Goal: Transaction & Acquisition: Purchase product/service

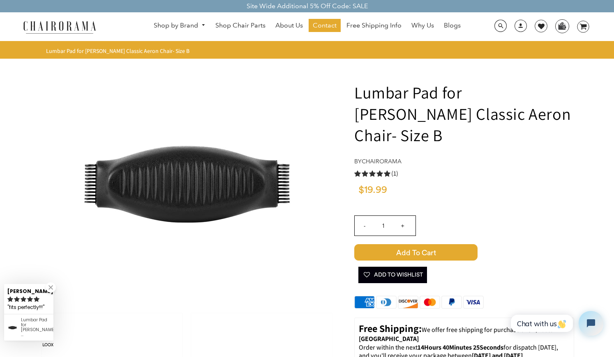
click at [424, 244] on span "Add to Cart" at bounding box center [415, 252] width 123 height 16
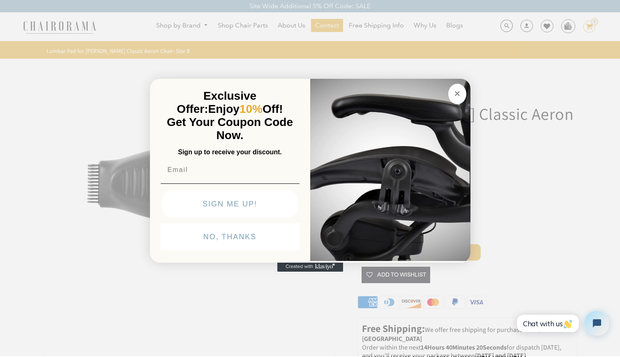
click at [456, 94] on icon "Close dialog" at bounding box center [457, 94] width 4 height 4
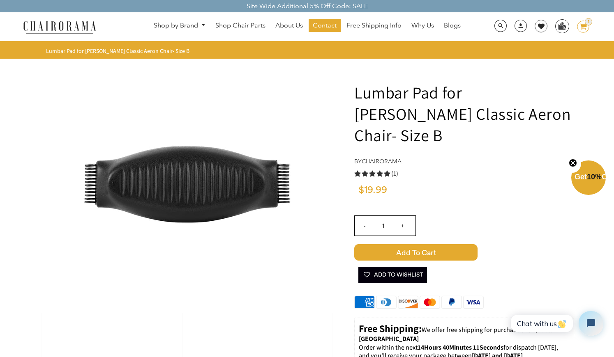
click at [582, 24] on icon at bounding box center [583, 27] width 7 height 6
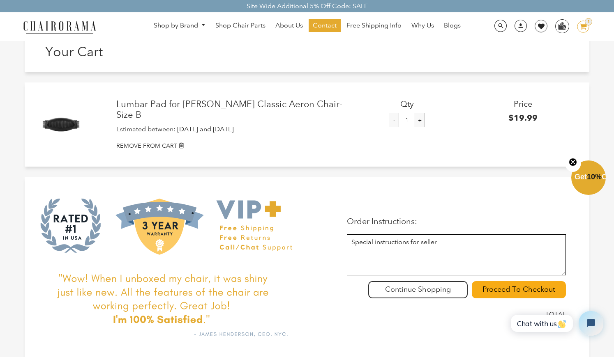
scroll to position [37, 0]
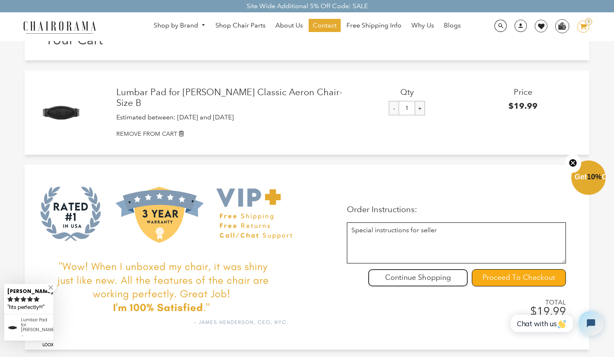
click at [508, 277] on input "Proceed To Checkout" at bounding box center [519, 278] width 94 height 17
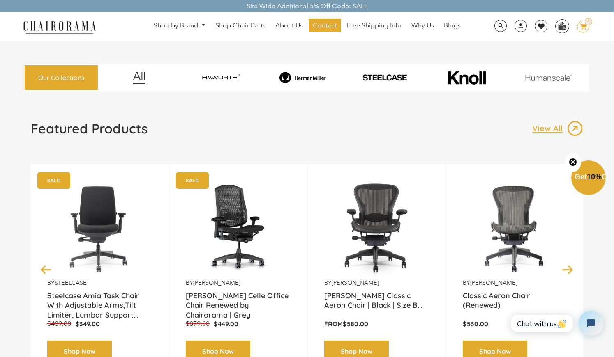
click at [606, 181] on span "Get 10% Off" at bounding box center [593, 177] width 38 height 8
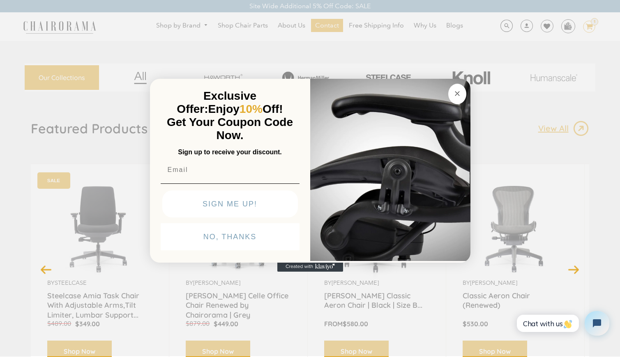
click at [250, 177] on input "Email" at bounding box center [230, 170] width 139 height 16
type input "ericwilhelm9@gmail.com"
click at [247, 209] on button "SIGN ME UP!" at bounding box center [230, 204] width 136 height 27
